Goal: Task Accomplishment & Management: Manage account settings

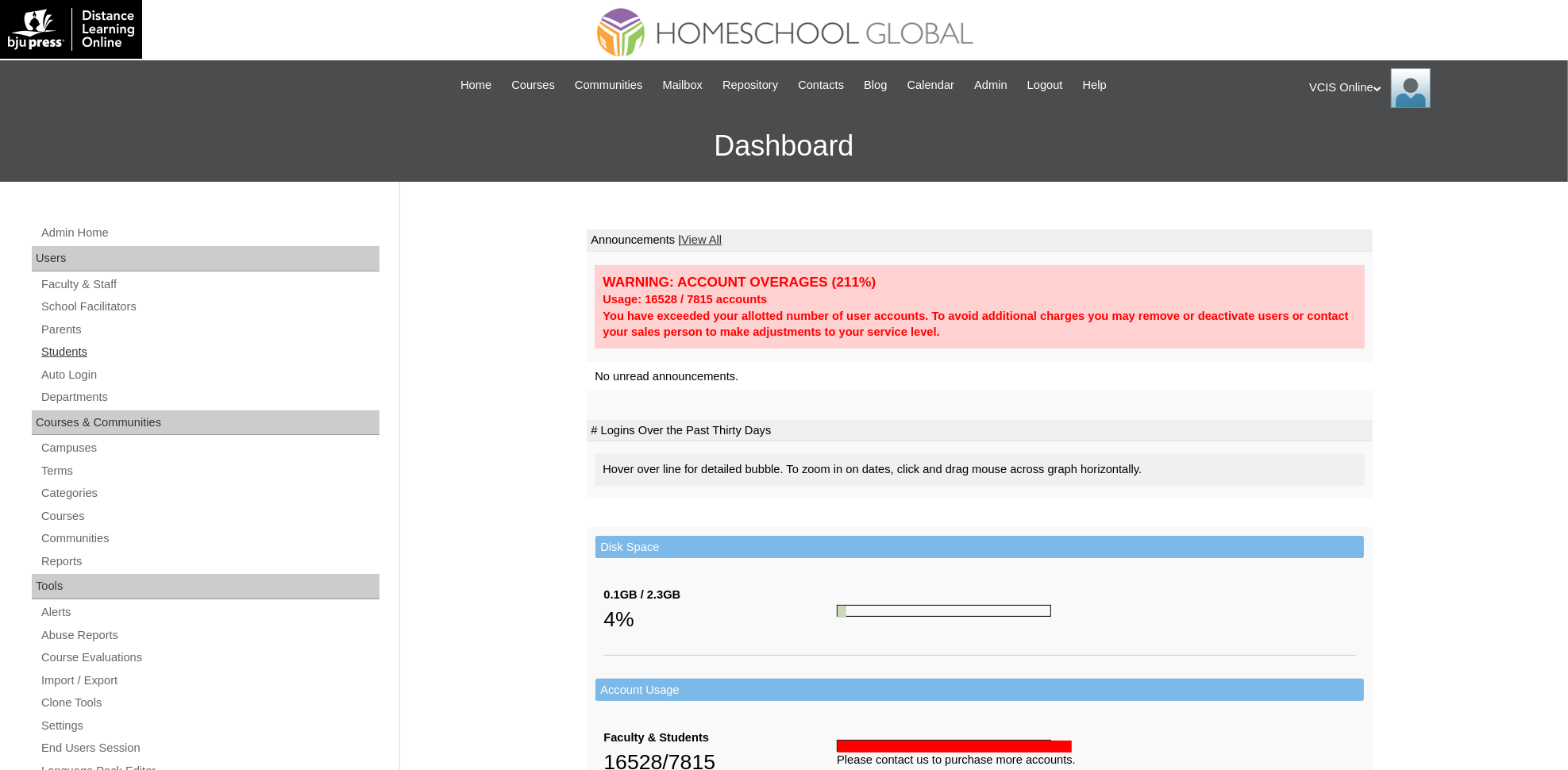
click at [73, 348] on link "Students" at bounding box center [210, 352] width 340 height 20
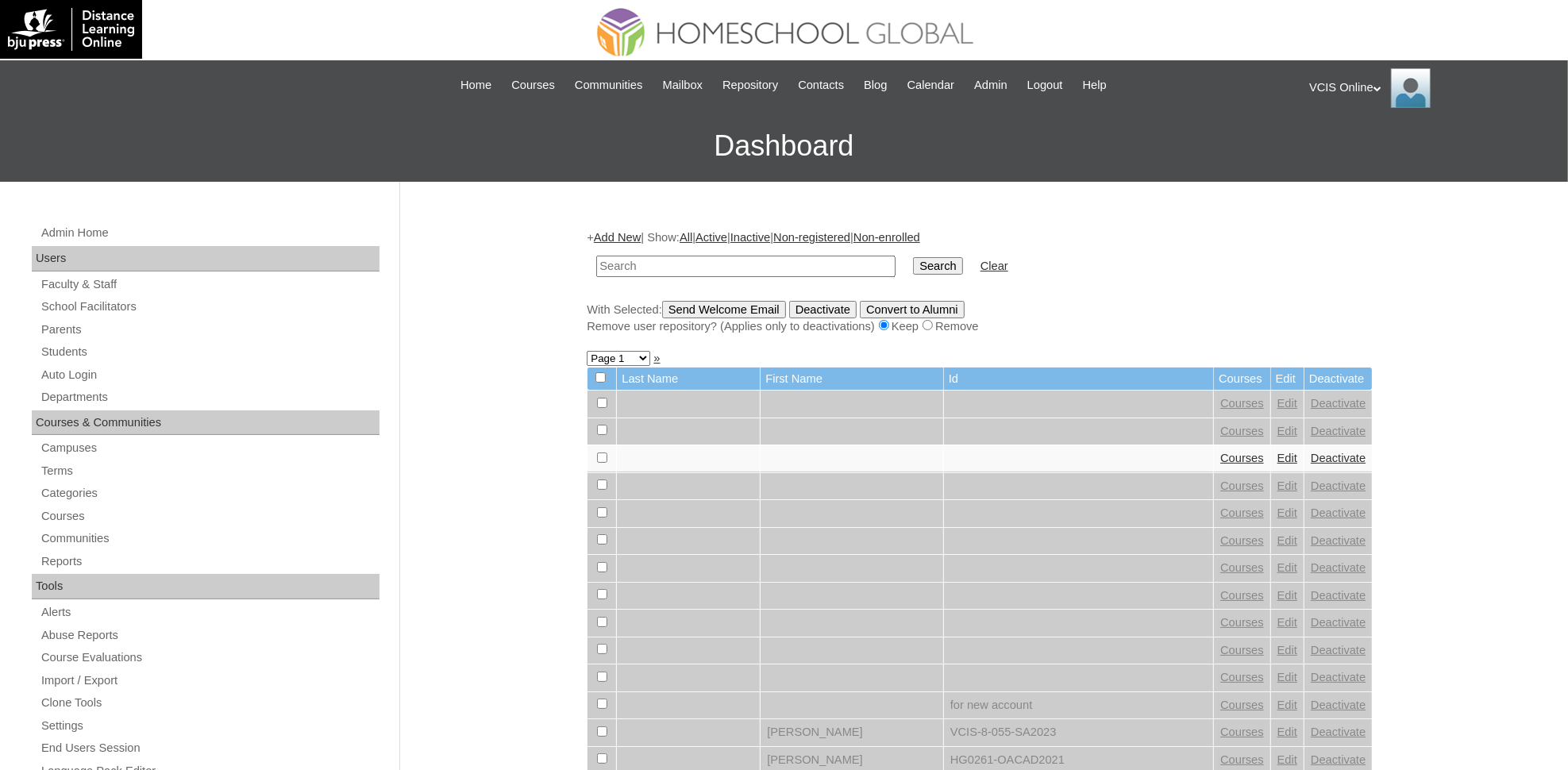
click at [720, 259] on input "text" at bounding box center [745, 266] width 299 height 21
type input "VCIS019-4A-SA2025"
click at [913, 257] on input "Search" at bounding box center [937, 266] width 49 height 18
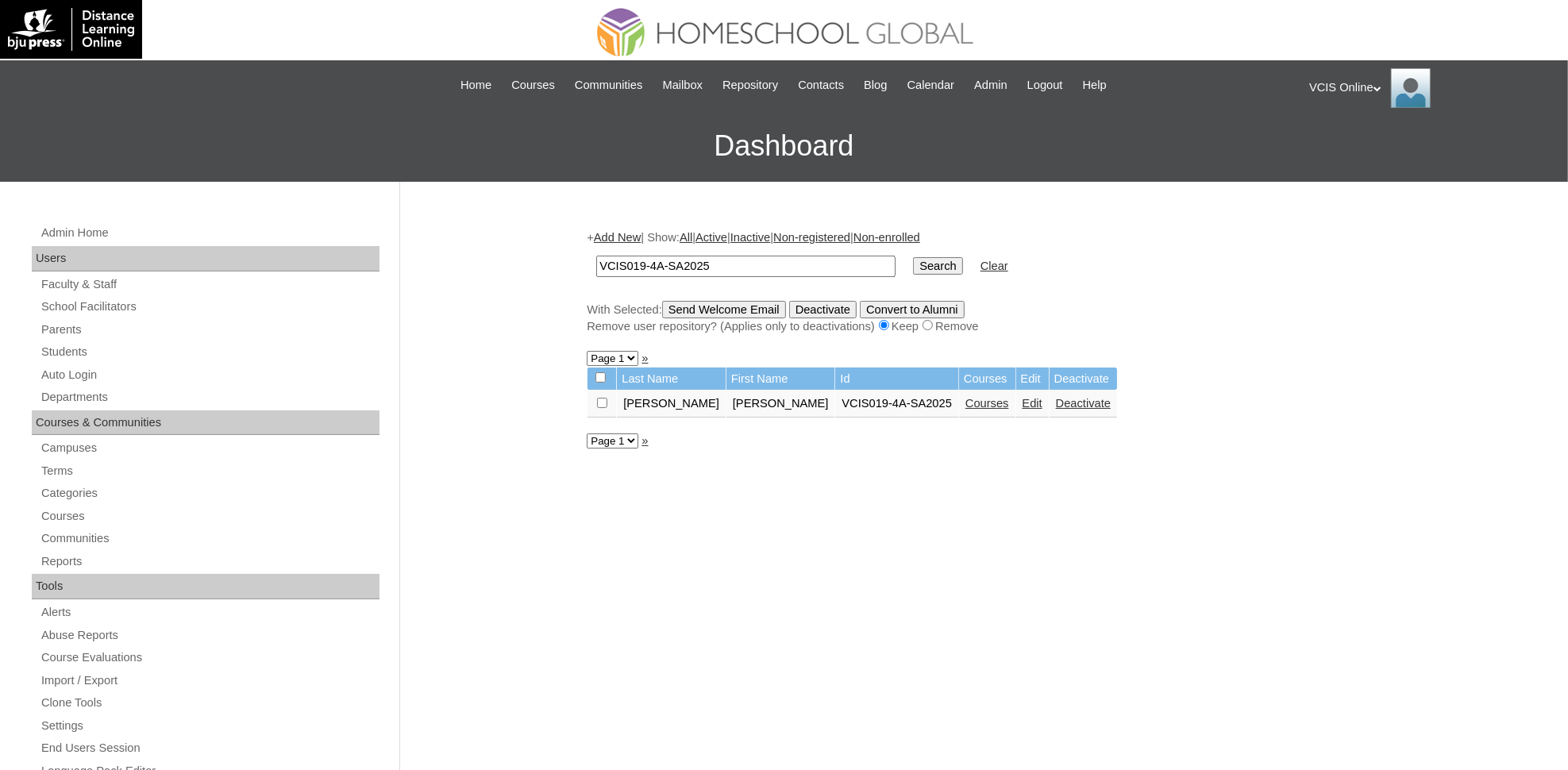
click at [1022, 398] on link "Edit" at bounding box center [1031, 404] width 19 height 13
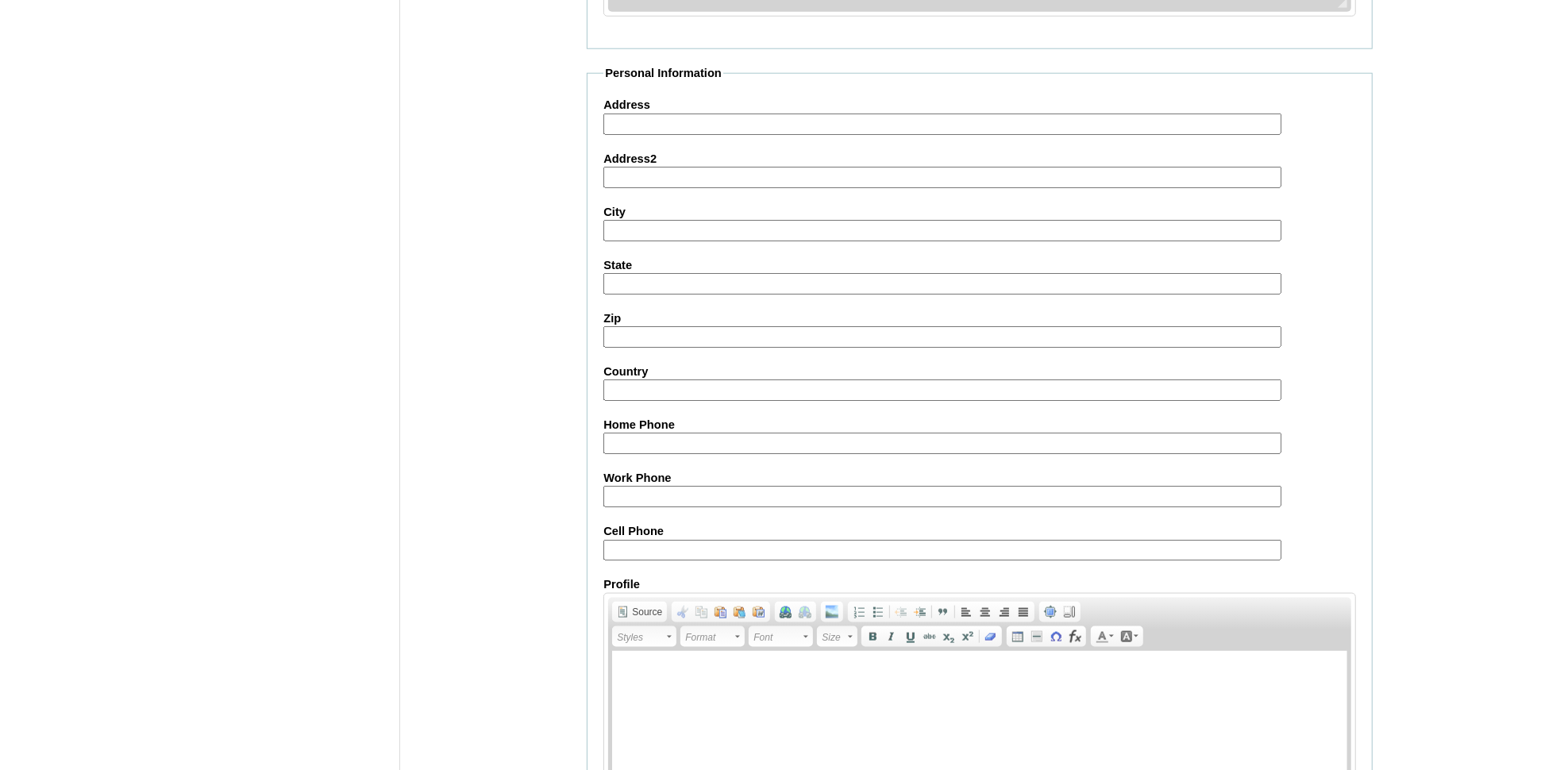
scroll to position [1622, 0]
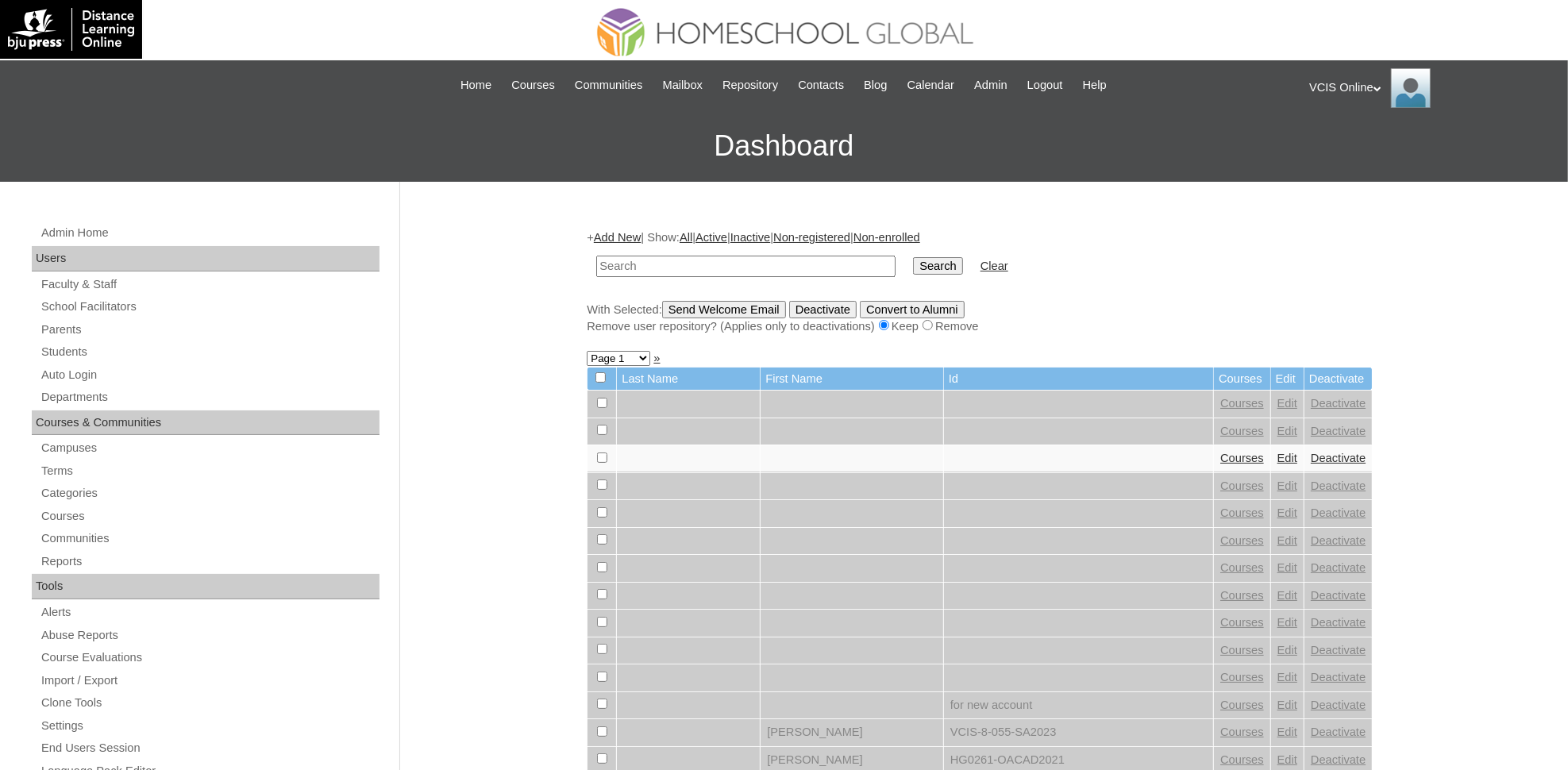
click at [807, 255] on input "text" at bounding box center [745, 266] width 299 height 21
paste input "VCIS025-4A-SA2025"
type input "VCIS025-4A-SA2025"
click at [913, 257] on input "Search" at bounding box center [937, 266] width 49 height 18
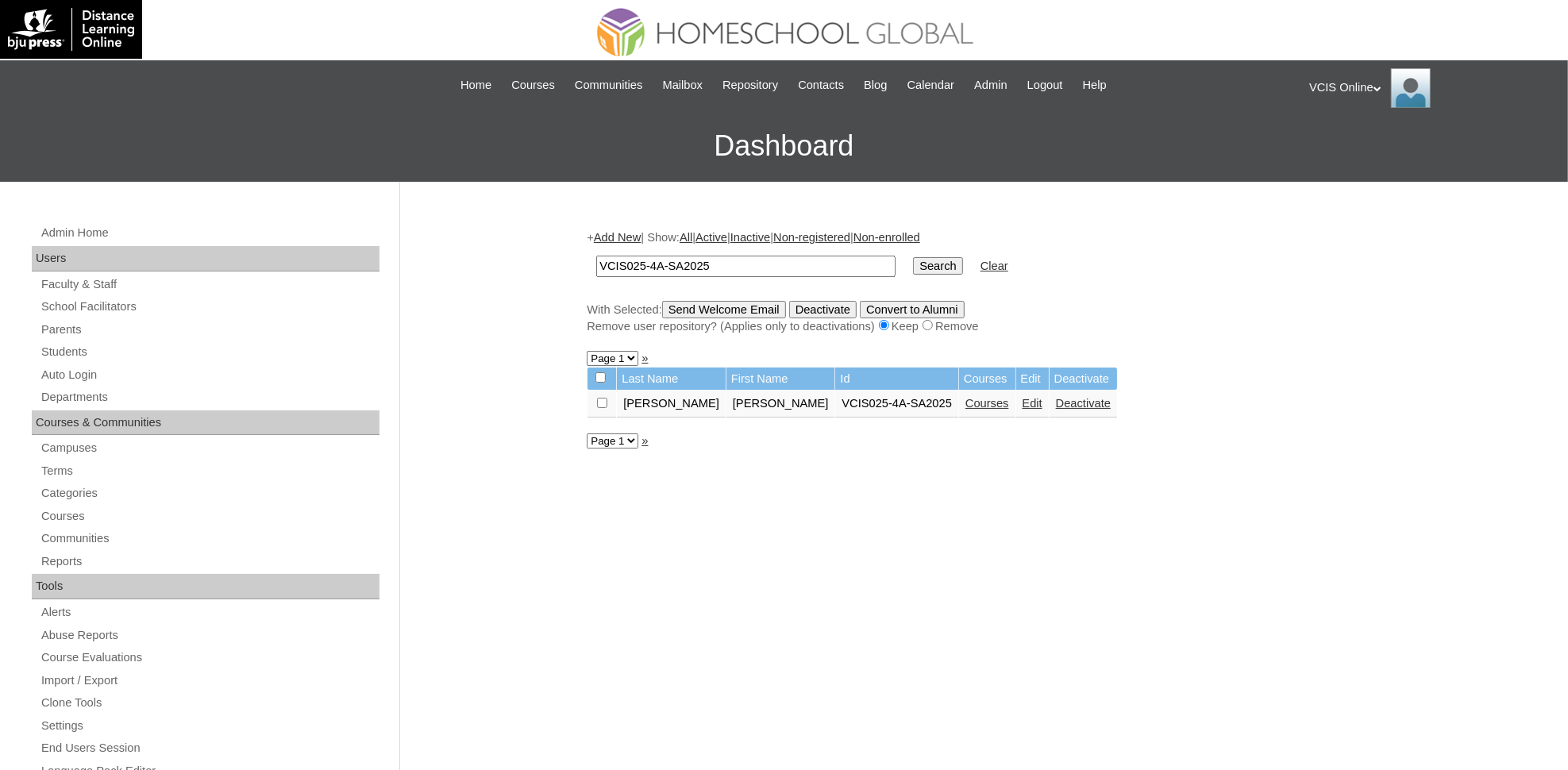
click at [1022, 398] on link "Edit" at bounding box center [1031, 404] width 19 height 13
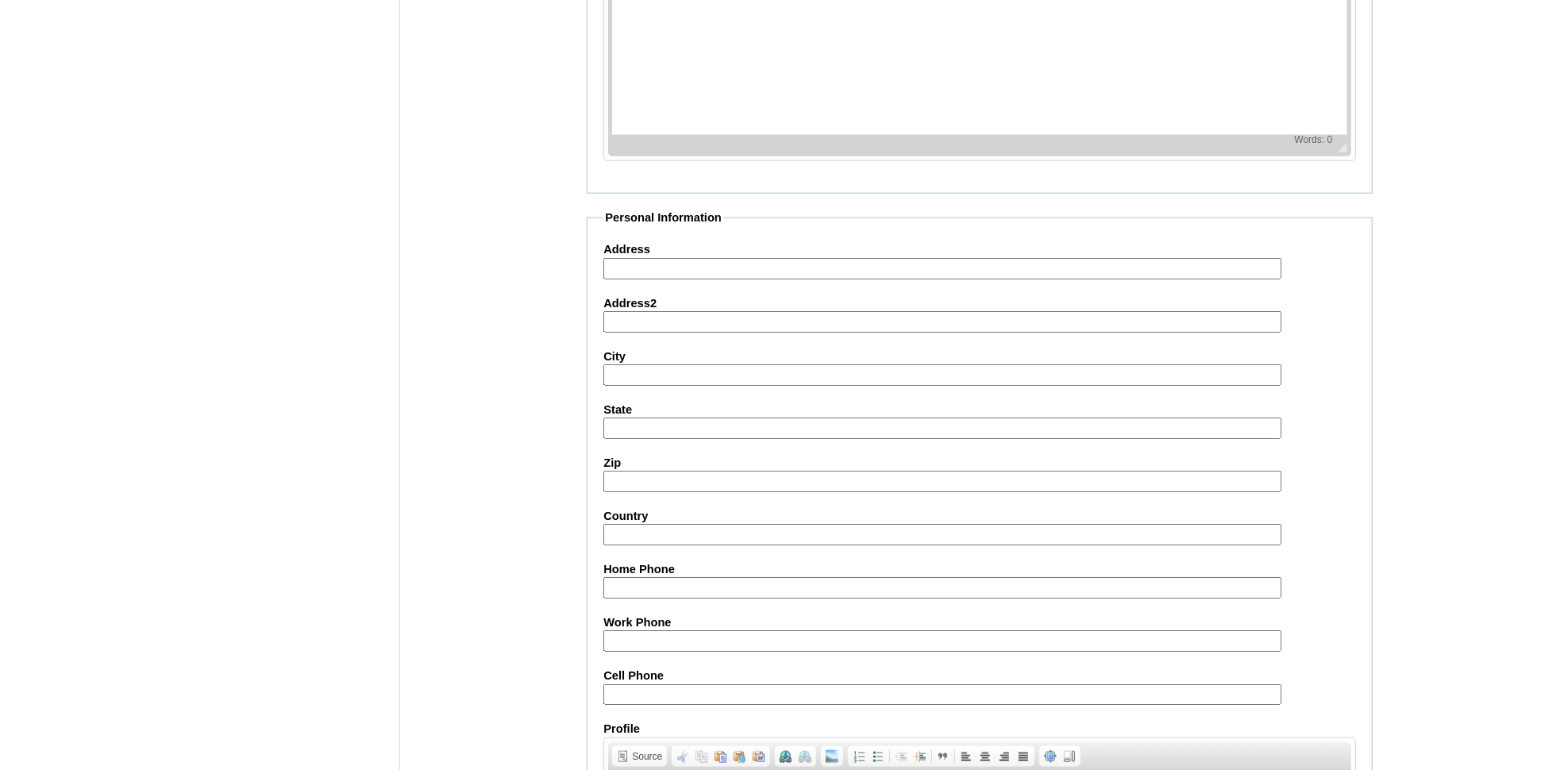
scroll to position [1608, 0]
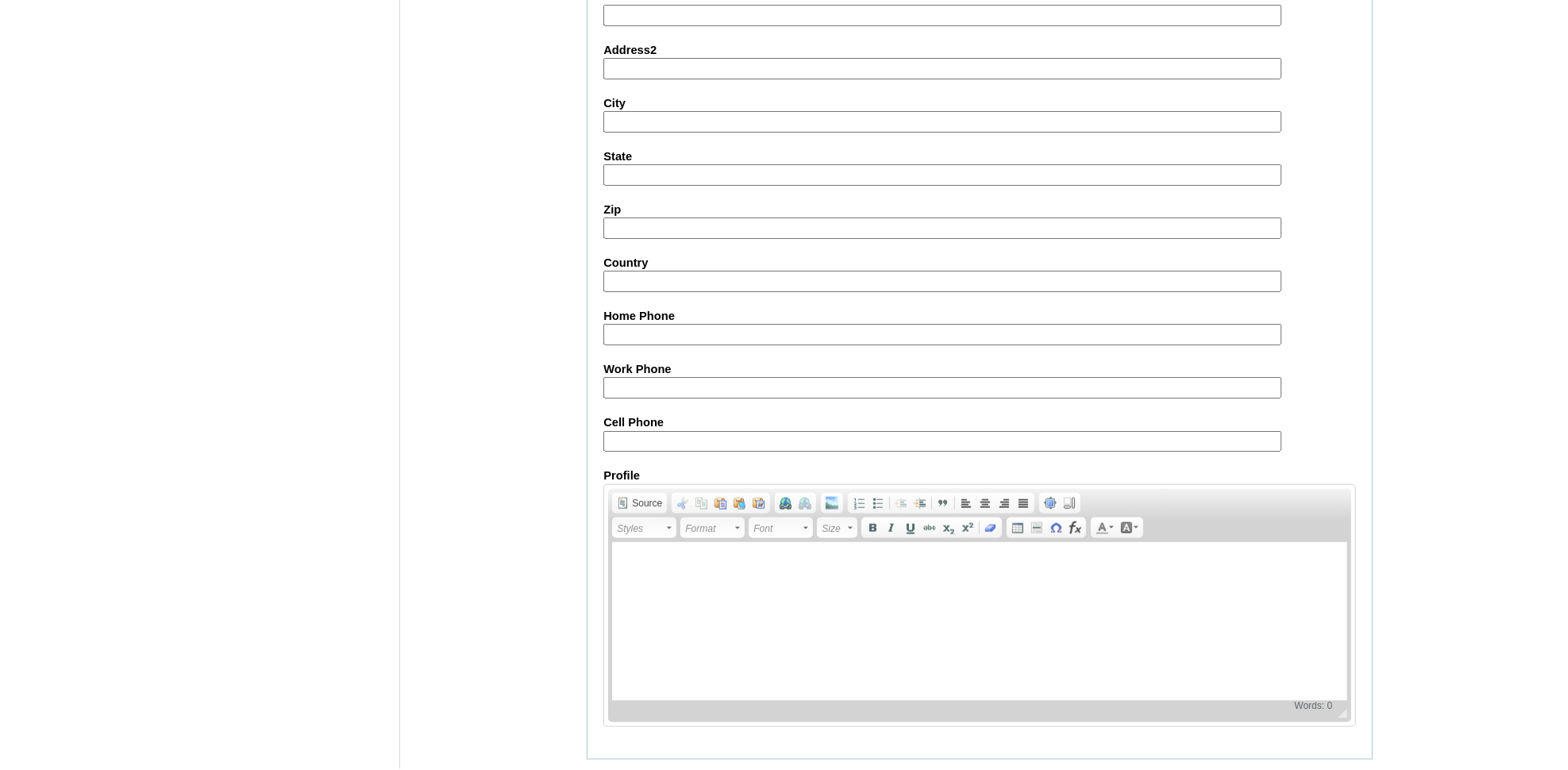
click at [614, 770] on input "Submit" at bounding box center [611, 784] width 49 height 18
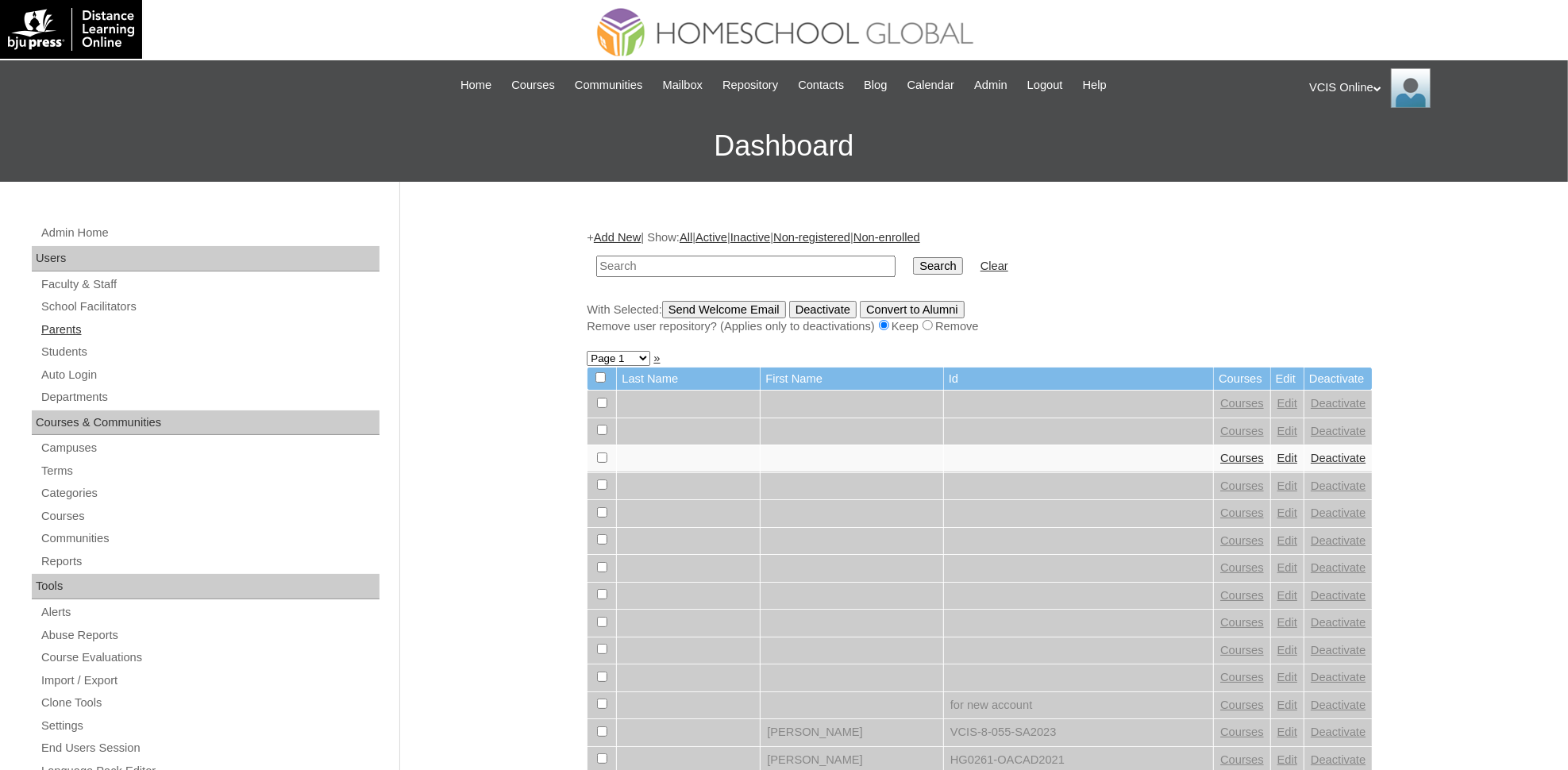
click at [68, 326] on link "Parents" at bounding box center [210, 330] width 340 height 20
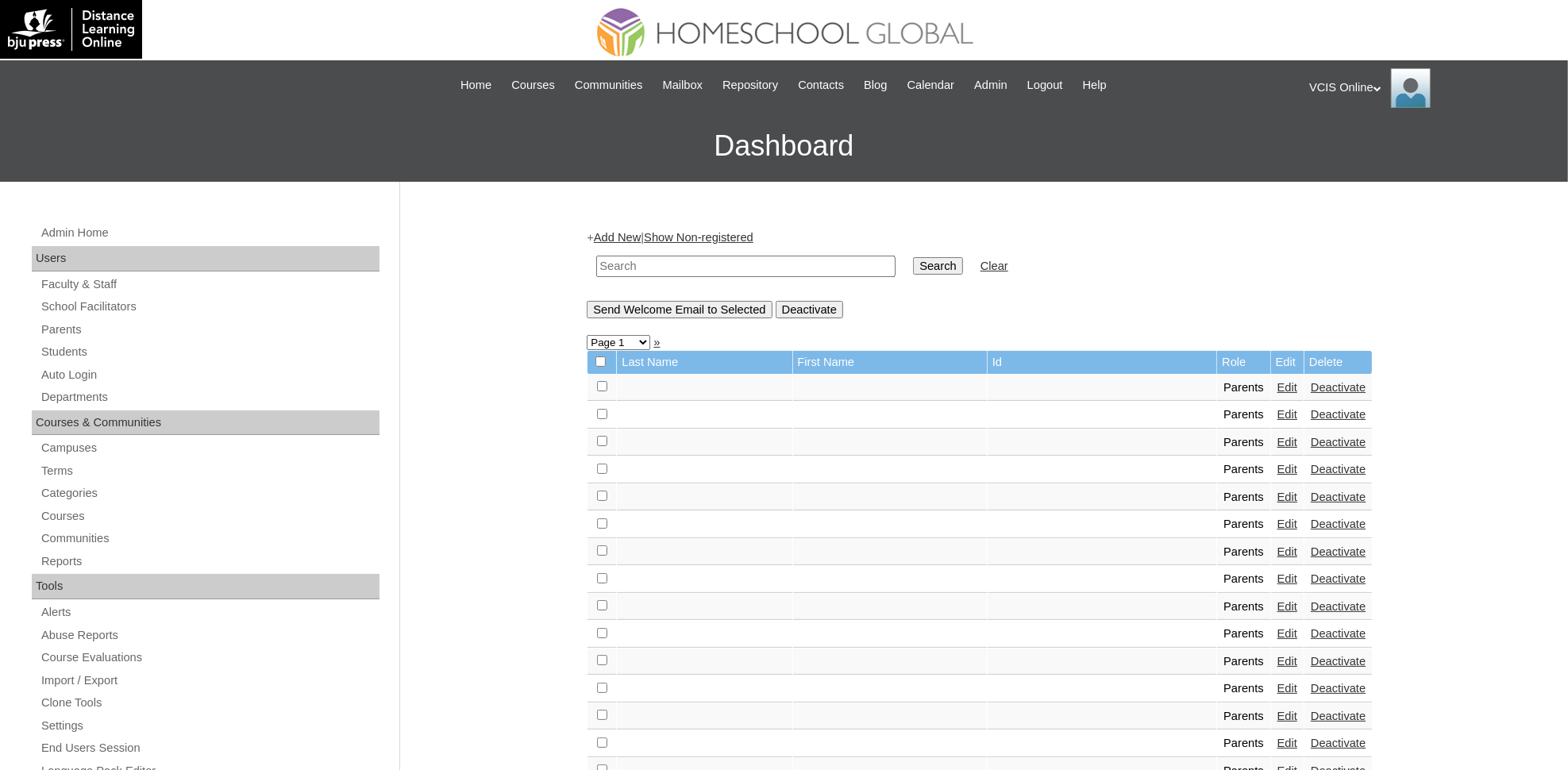
click at [761, 266] on input "text" at bounding box center [745, 266] width 299 height 21
paste input "VCIS016-4A-PA2025"
type input "VCIS016-4A-PA2025"
click at [913, 257] on input "Search" at bounding box center [937, 266] width 49 height 18
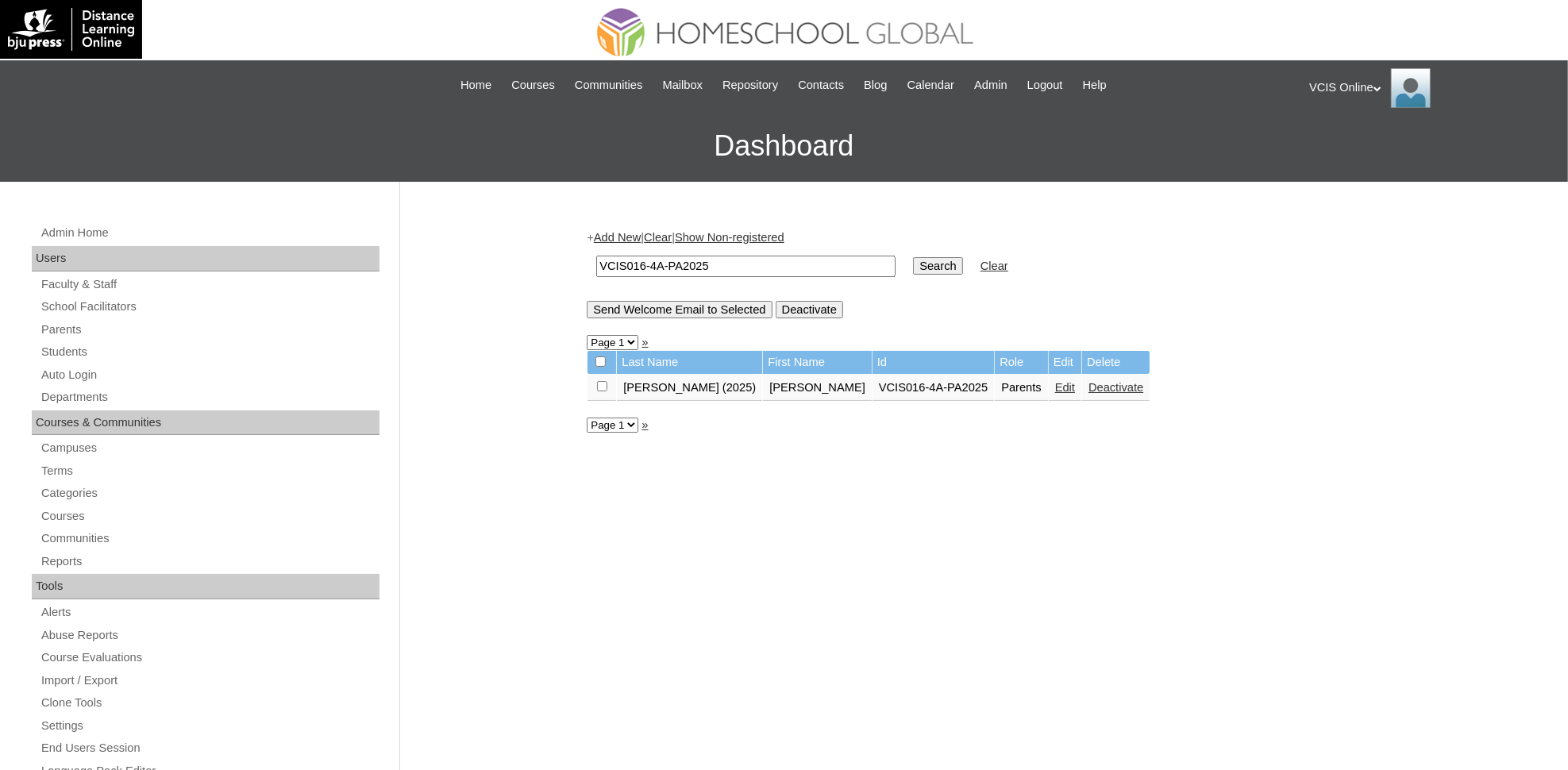
click at [1055, 381] on link "Edit" at bounding box center [1064, 387] width 19 height 13
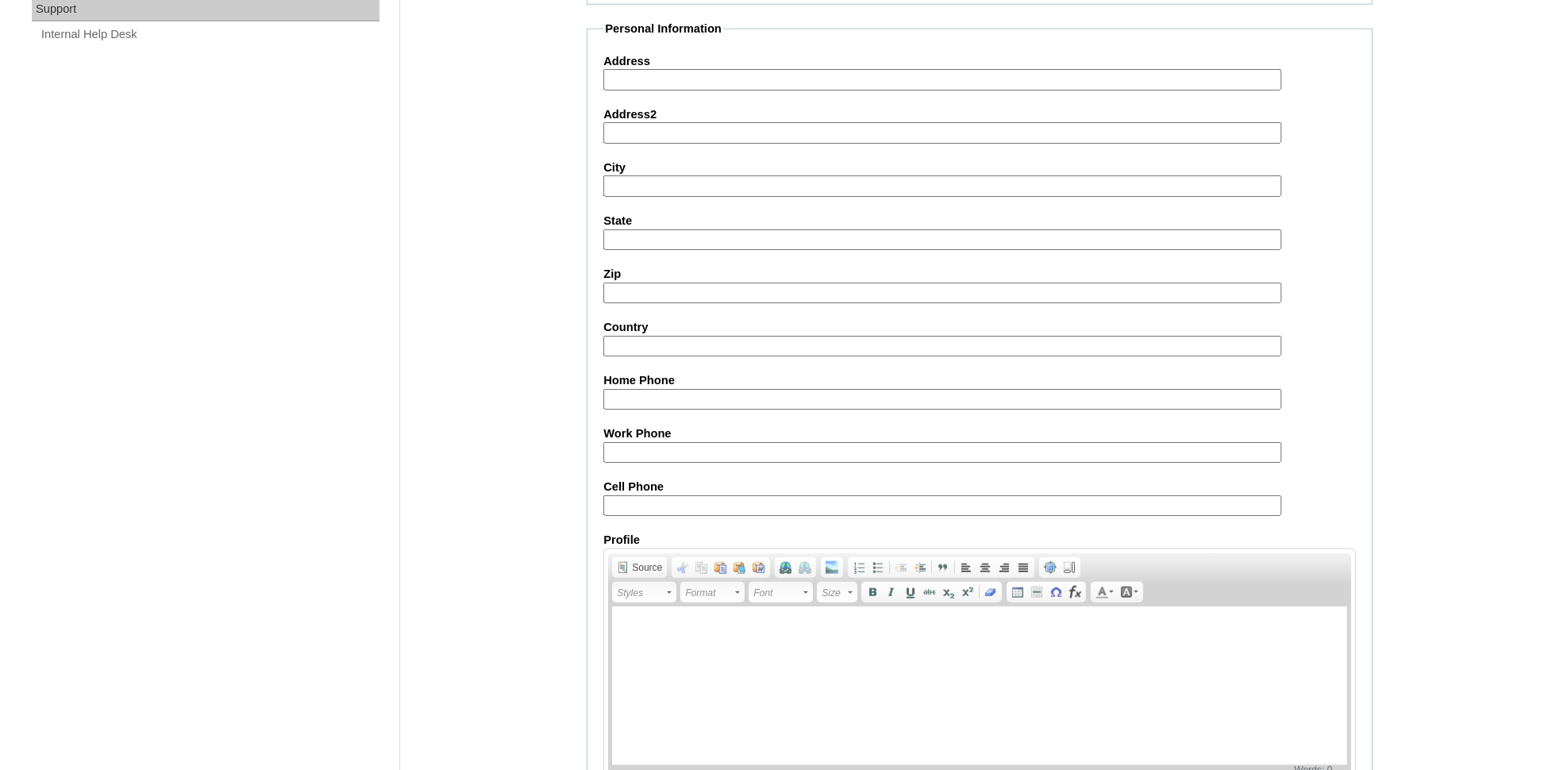
scroll to position [1278, 0]
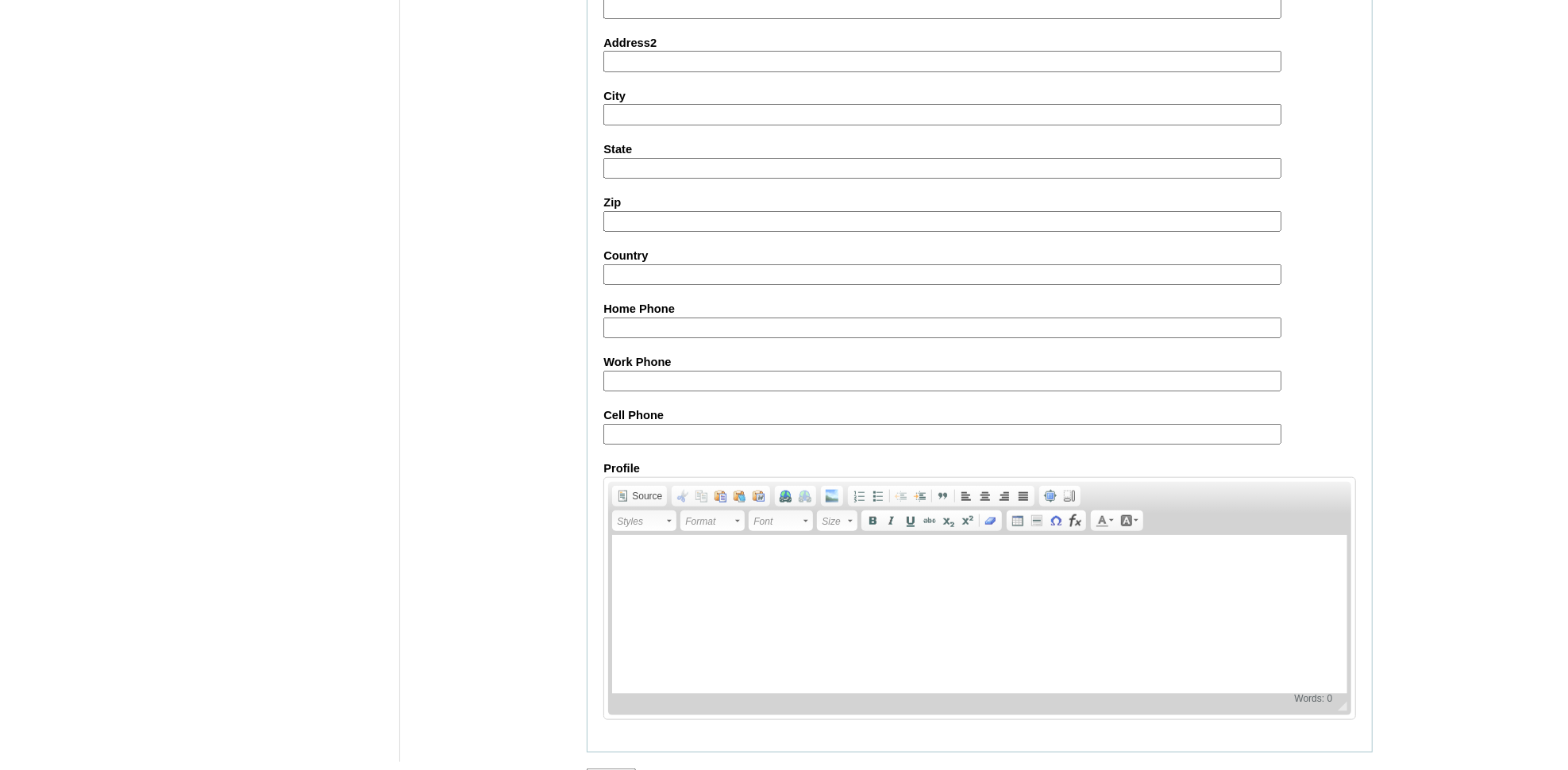
click at [628, 769] on input "Submit" at bounding box center [611, 777] width 49 height 18
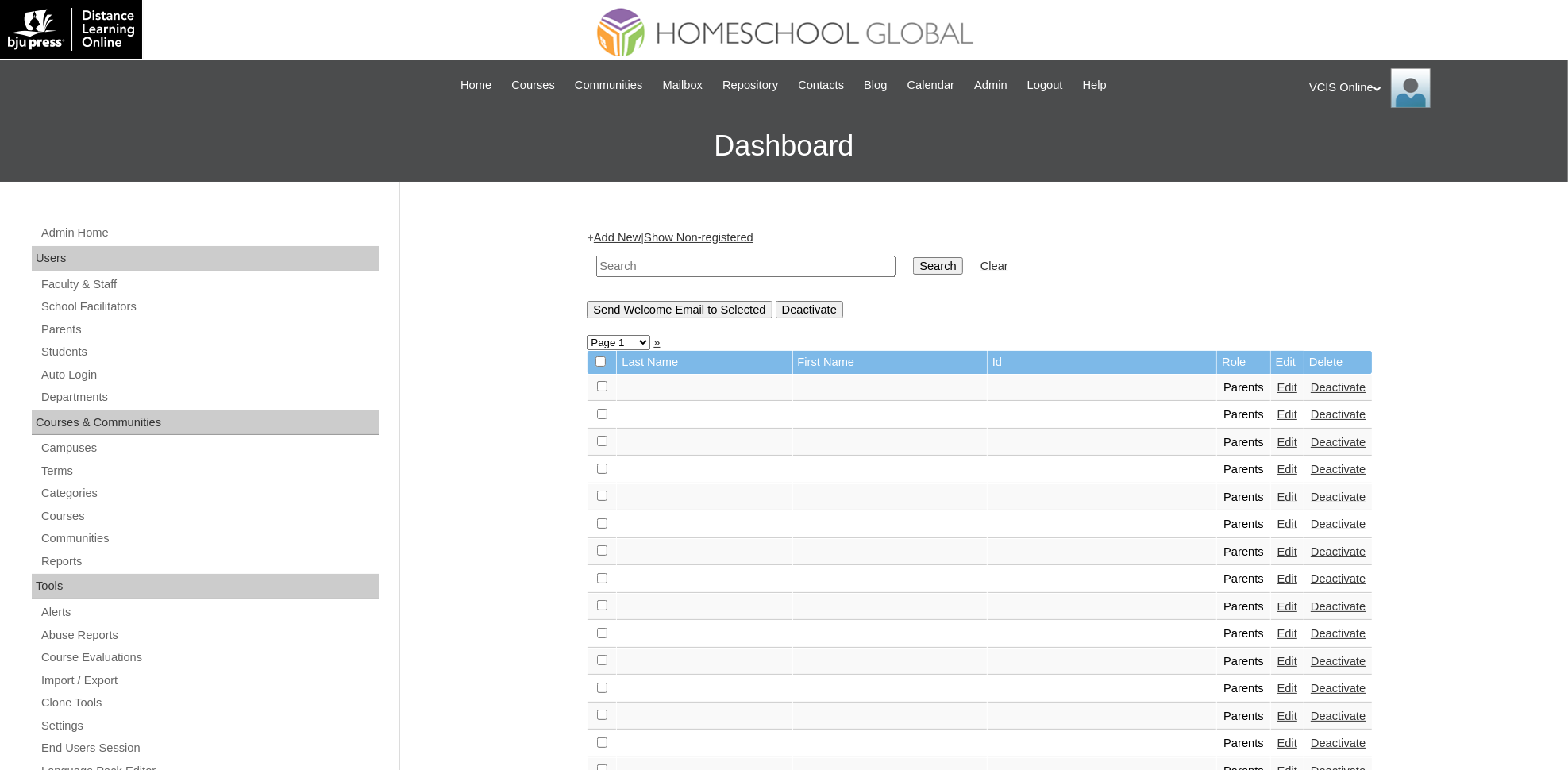
click at [692, 257] on input "text" at bounding box center [745, 266] width 299 height 21
paste input "VCIS022-4A-PA2025"
type input "VCIS022-4A-PA2025"
click at [913, 257] on input "Search" at bounding box center [937, 266] width 49 height 18
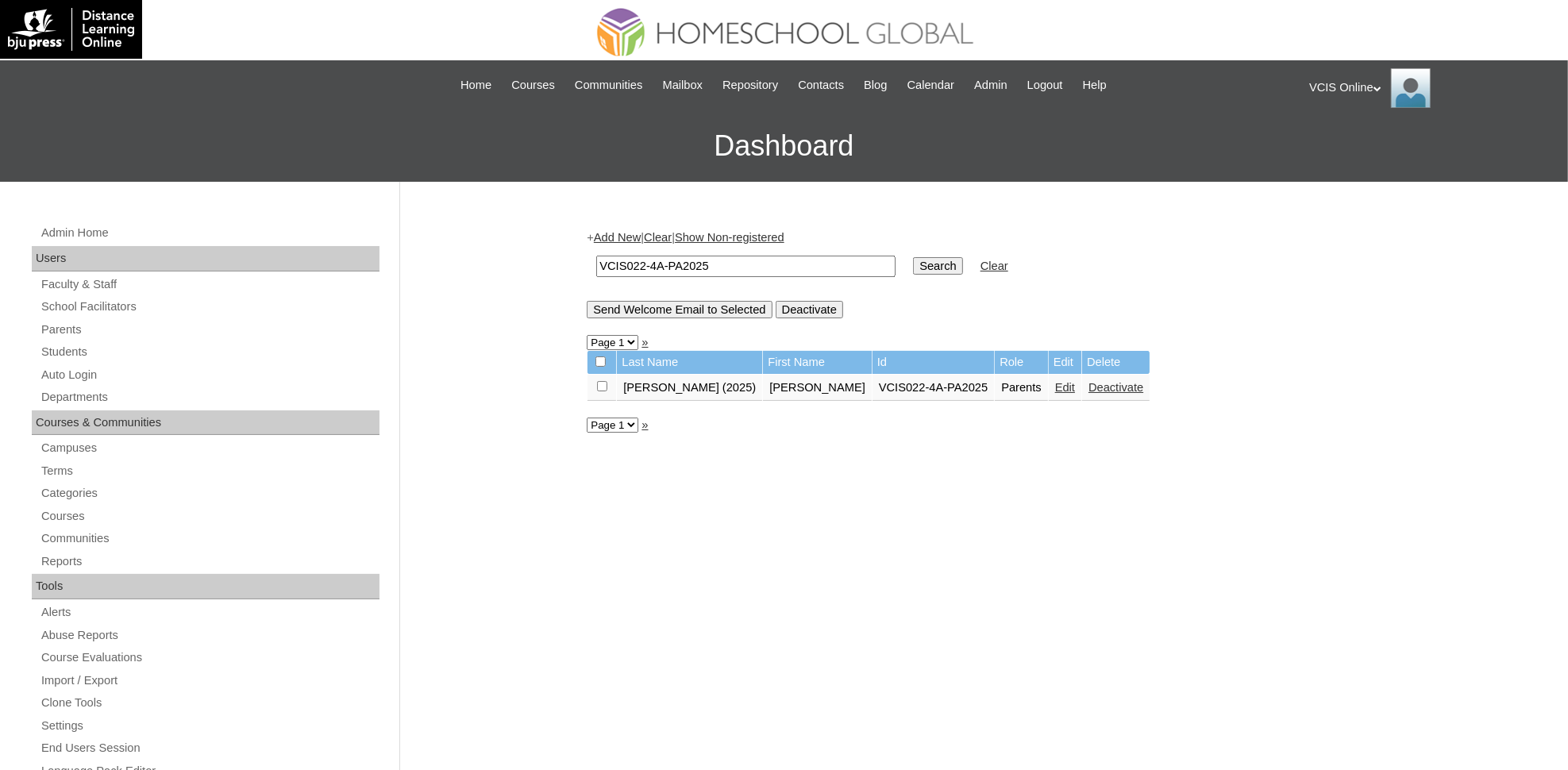
click at [1055, 381] on link "Edit" at bounding box center [1064, 387] width 19 height 13
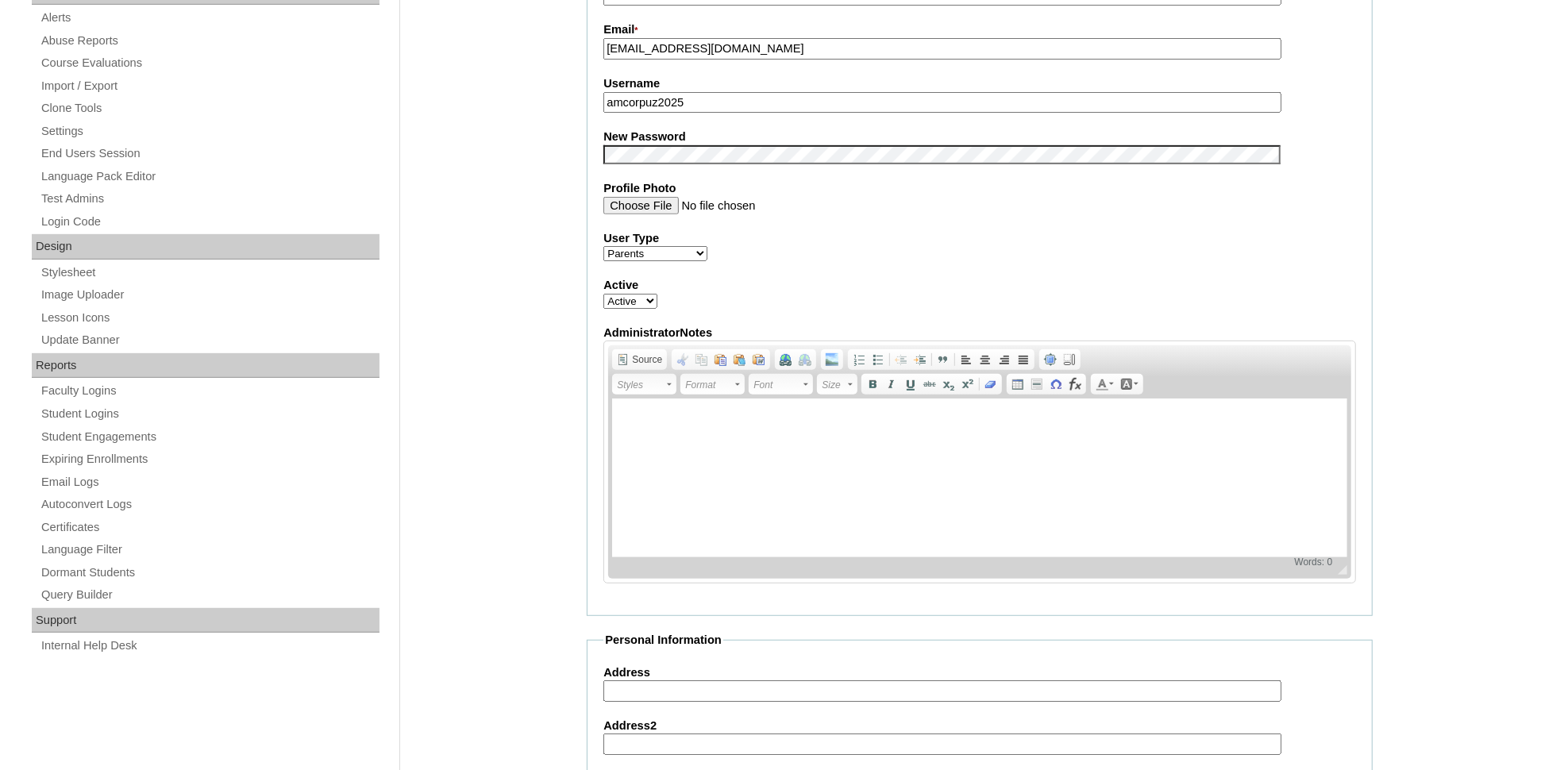
scroll to position [564, 0]
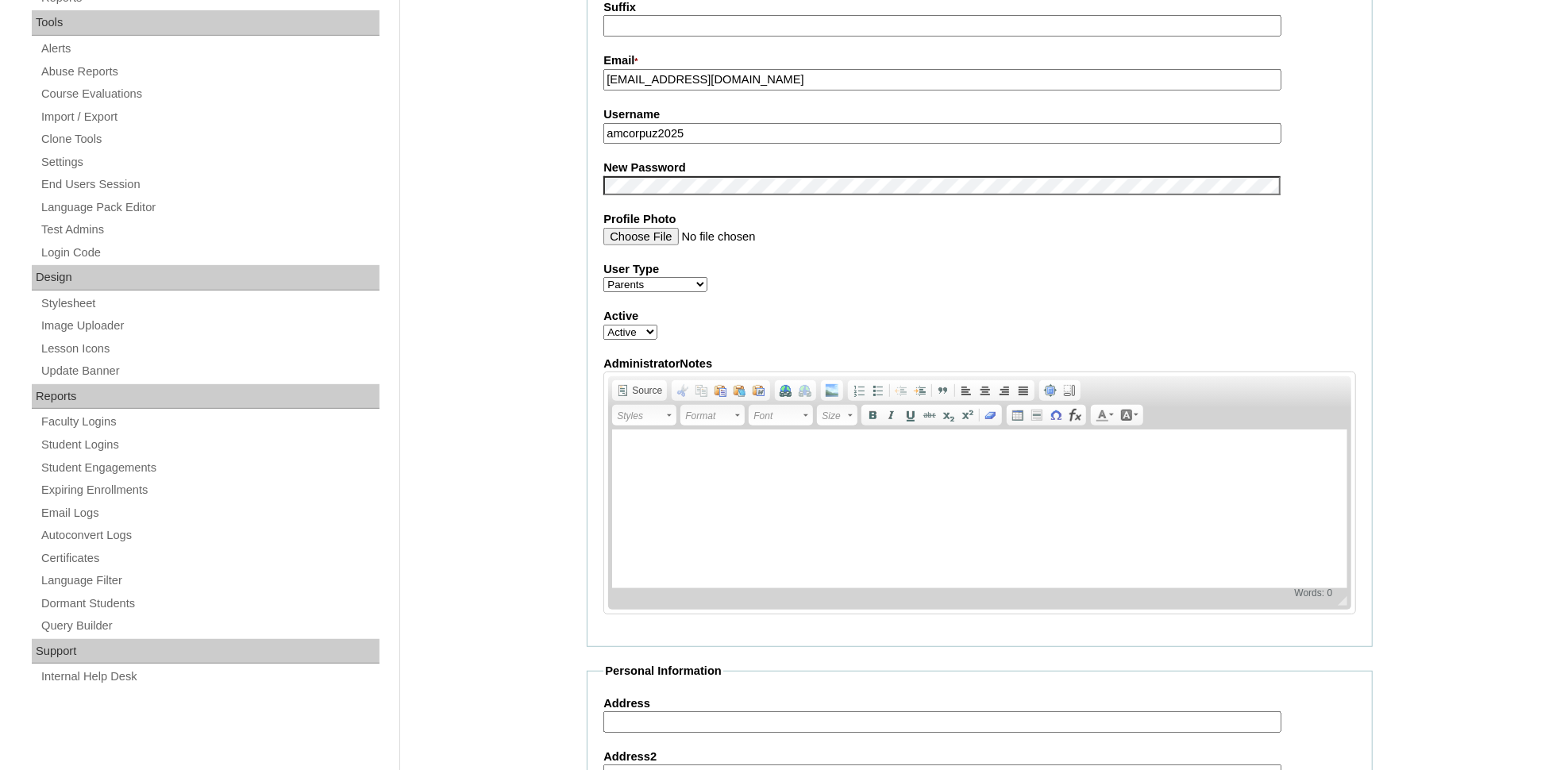
drag, startPoint x: 1479, startPoint y: 241, endPoint x: 1563, endPoint y: 281, distance: 93.0
click at [1479, 241] on div "Admin Home Users Faculty & Staff School Facilitators Parents Students Auto Logi…" at bounding box center [784, 559] width 1568 height 1882
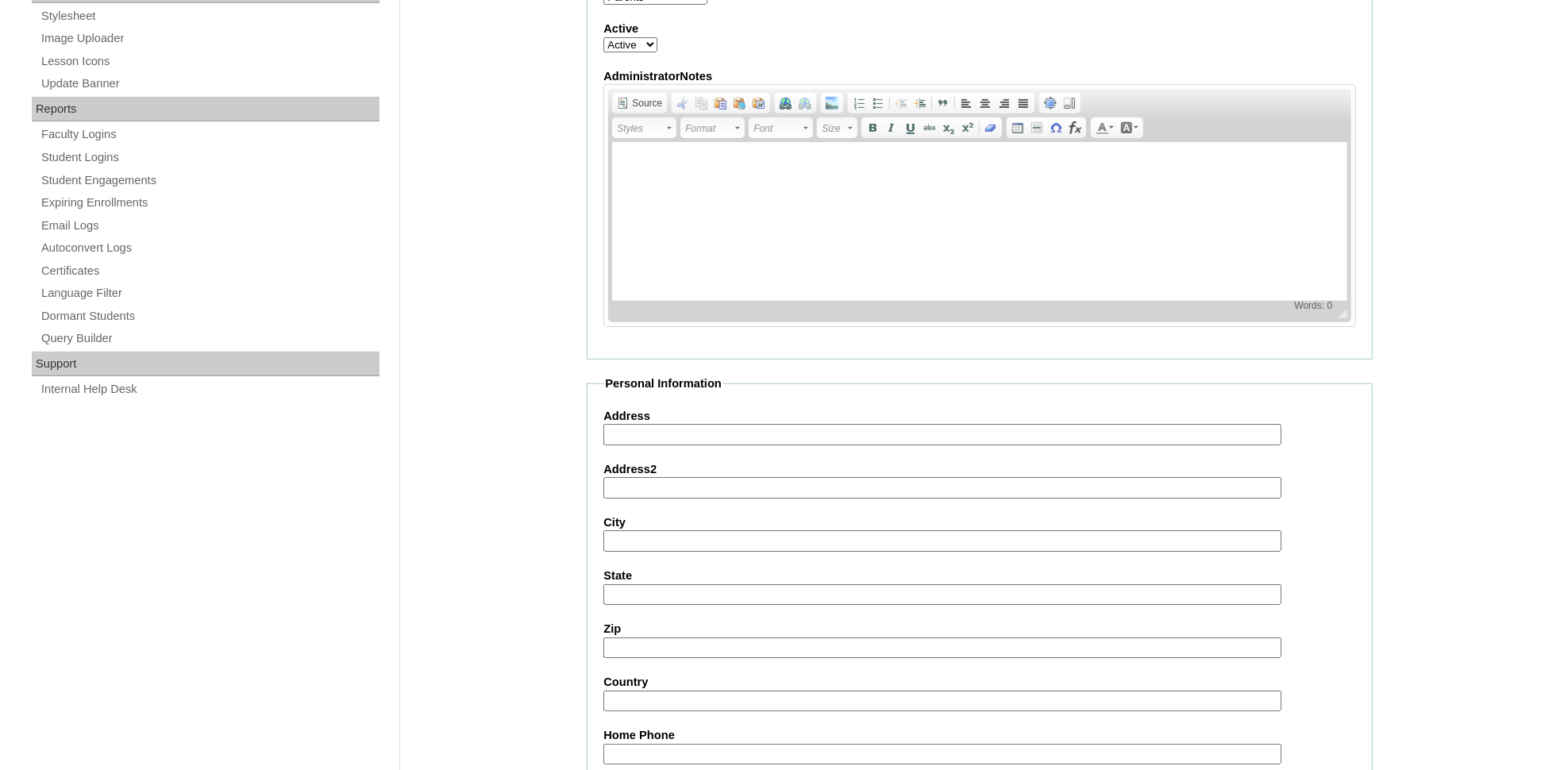
scroll to position [1278, 0]
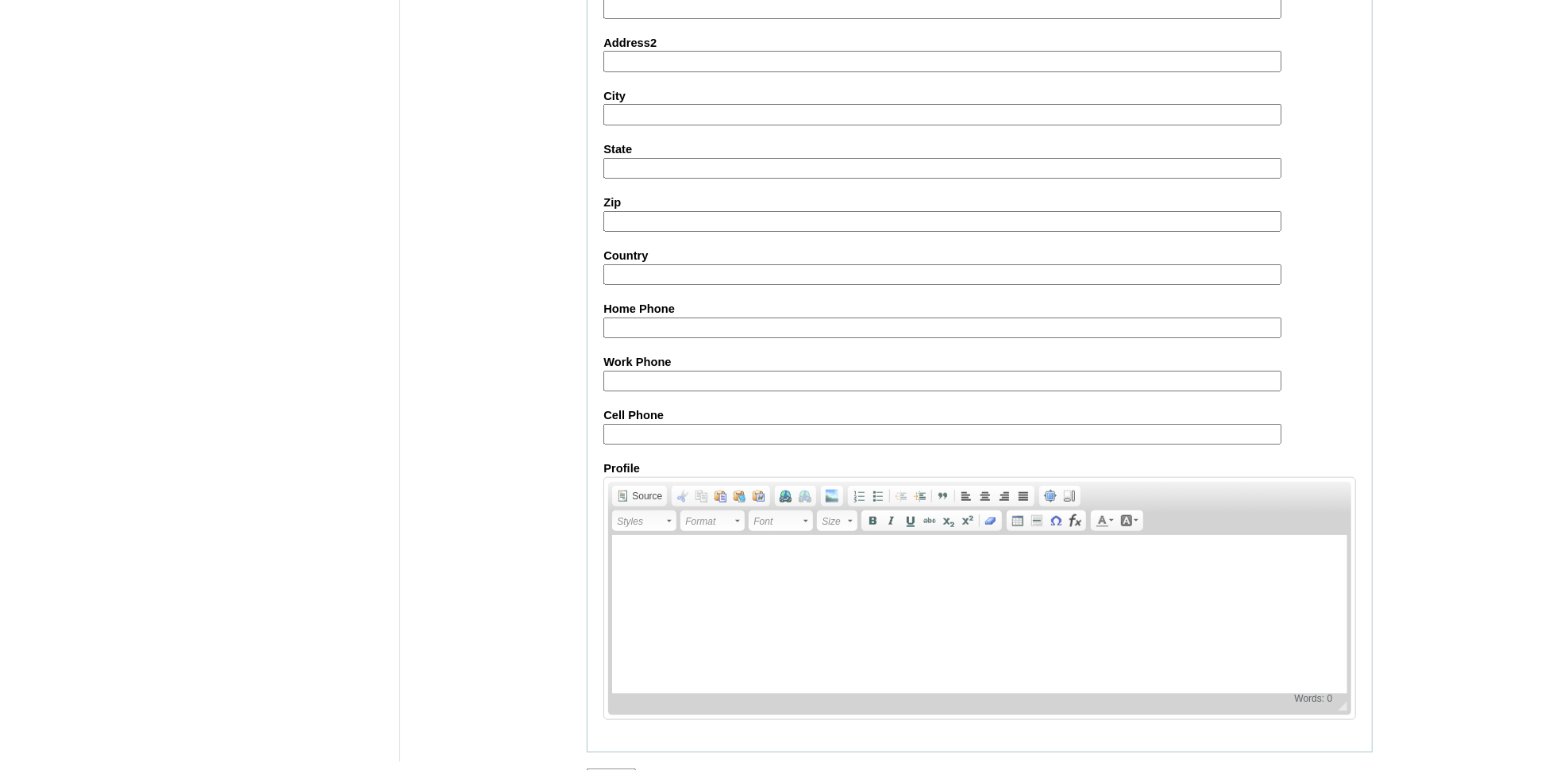
click at [611, 769] on input "Submit" at bounding box center [611, 777] width 49 height 18
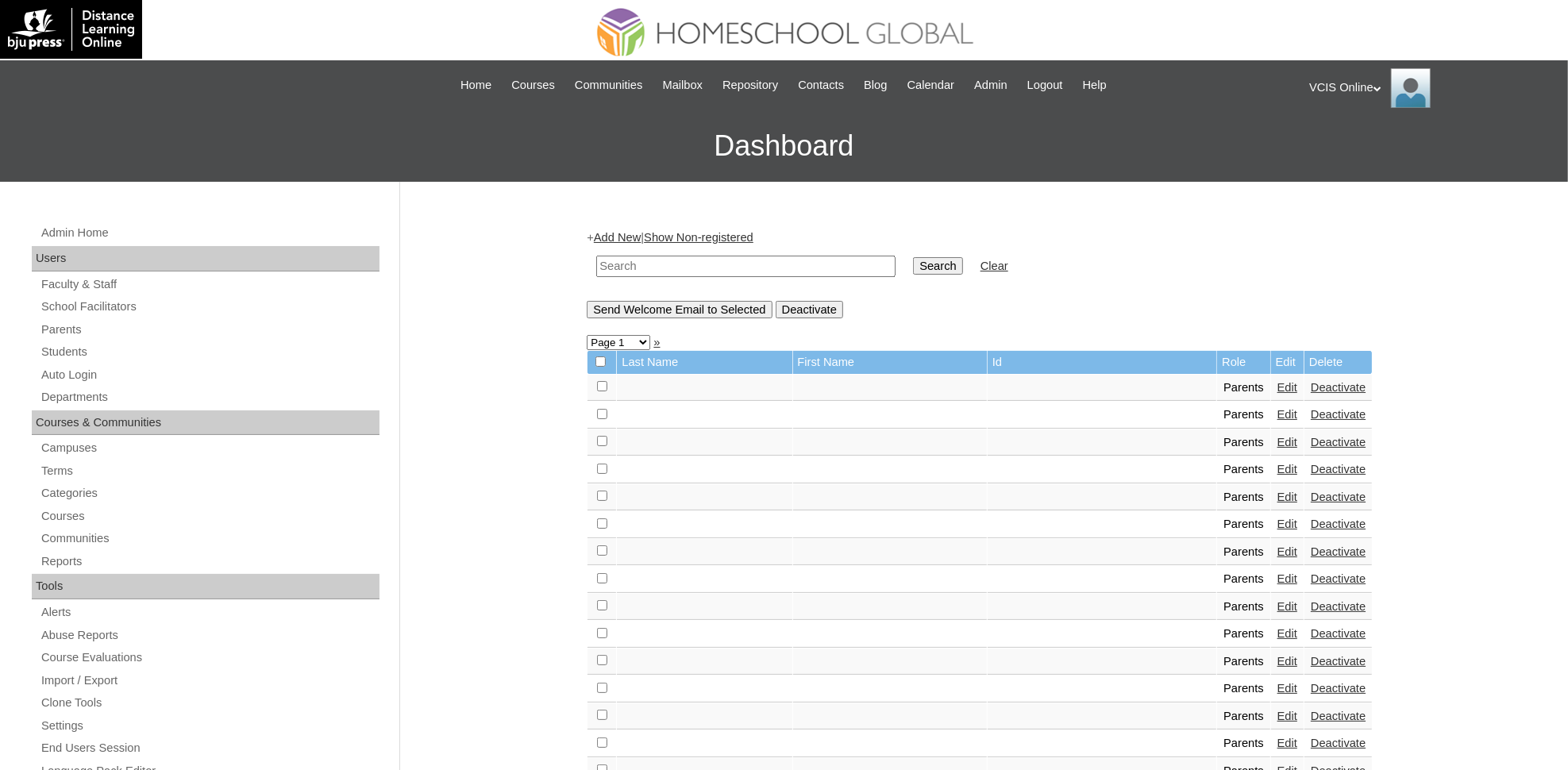
click at [1374, 86] on icon at bounding box center [1377, 88] width 8 height 6
click at [1340, 145] on span "Logout" at bounding box center [1338, 149] width 32 height 12
